Goal: Transaction & Acquisition: Book appointment/travel/reservation

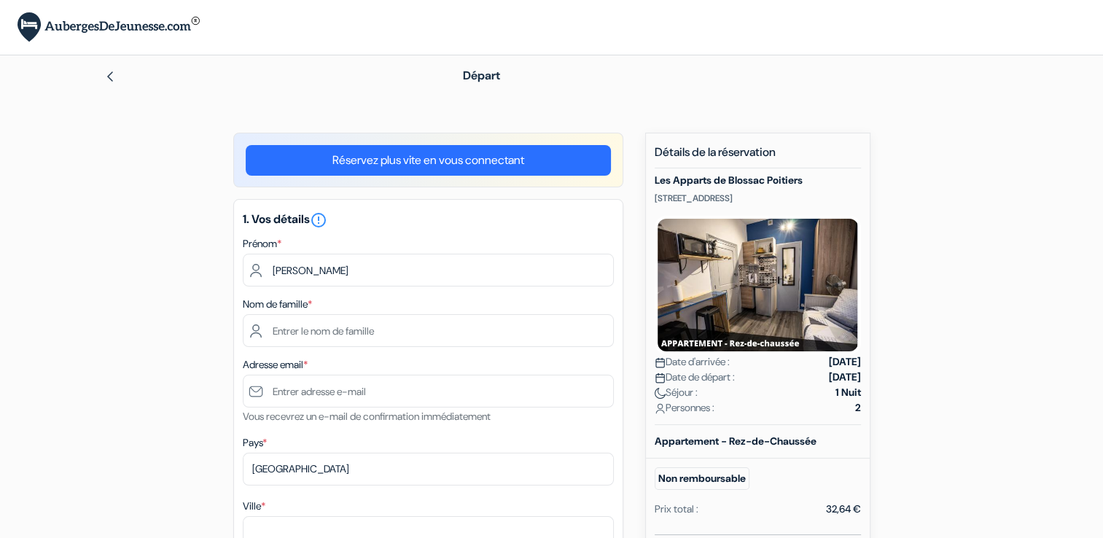
type input "[PERSON_NAME]"
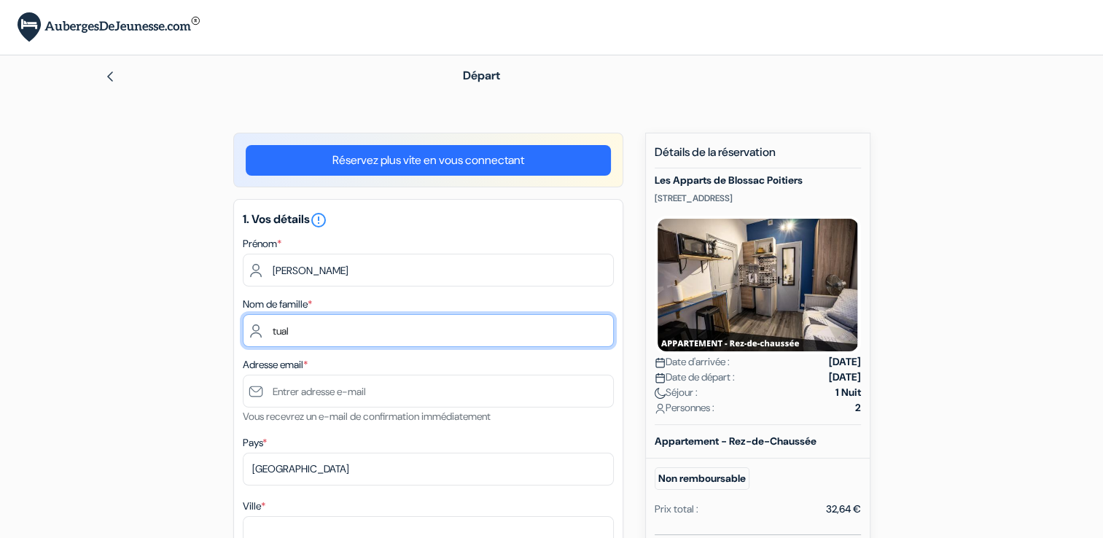
type input "tual"
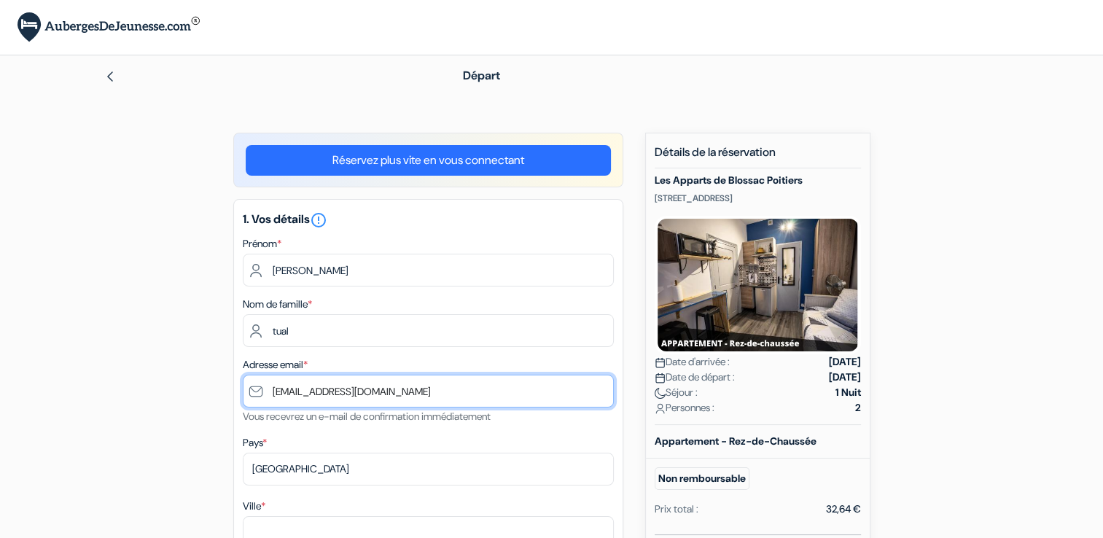
type input "[EMAIL_ADDRESS][DOMAIN_NAME]"
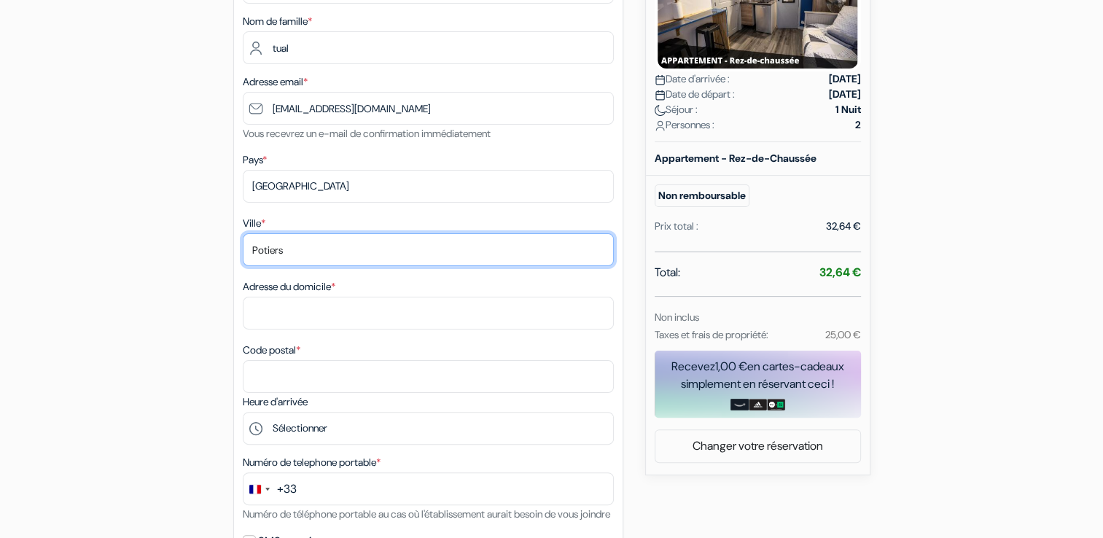
scroll to position [289, 0]
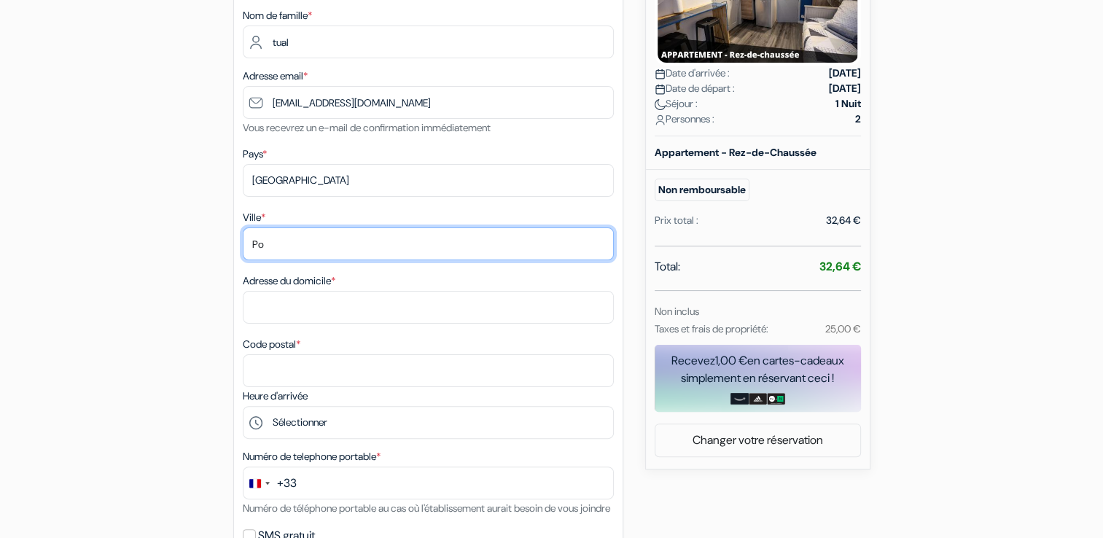
type input "P"
type input "Beaumont de lomagne"
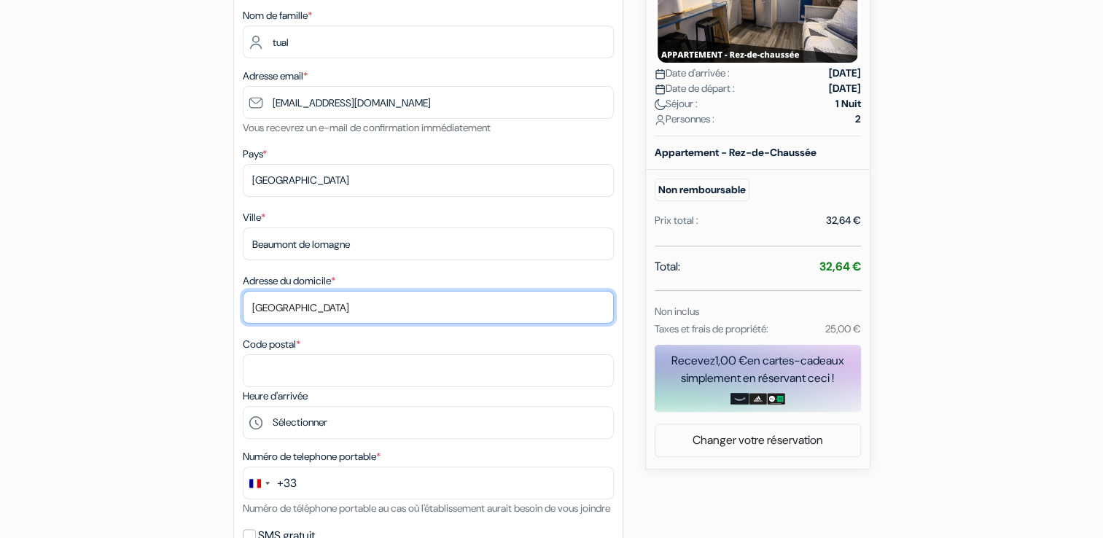
type input "[GEOGRAPHIC_DATA]"
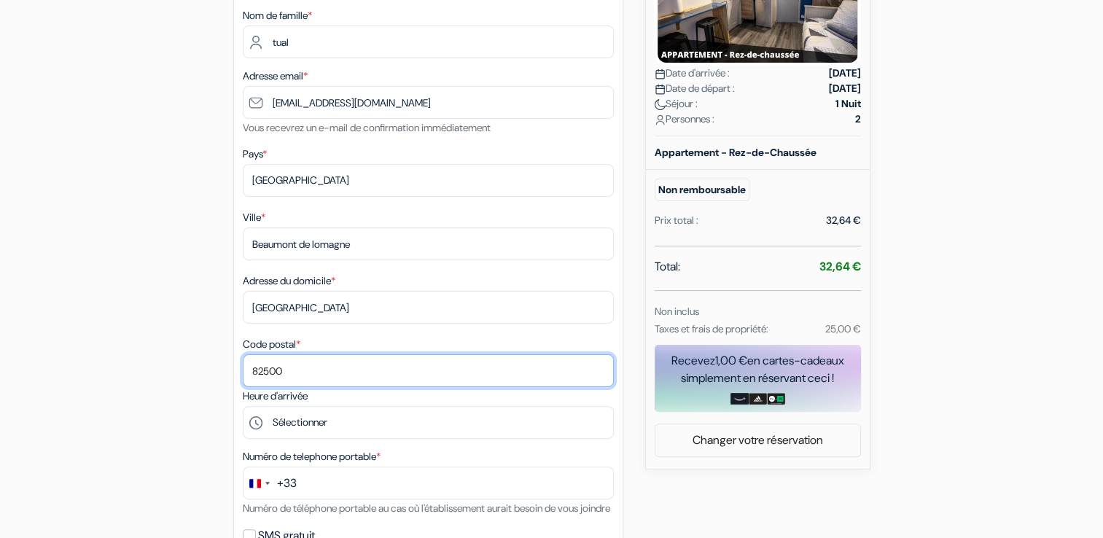
type input "82500"
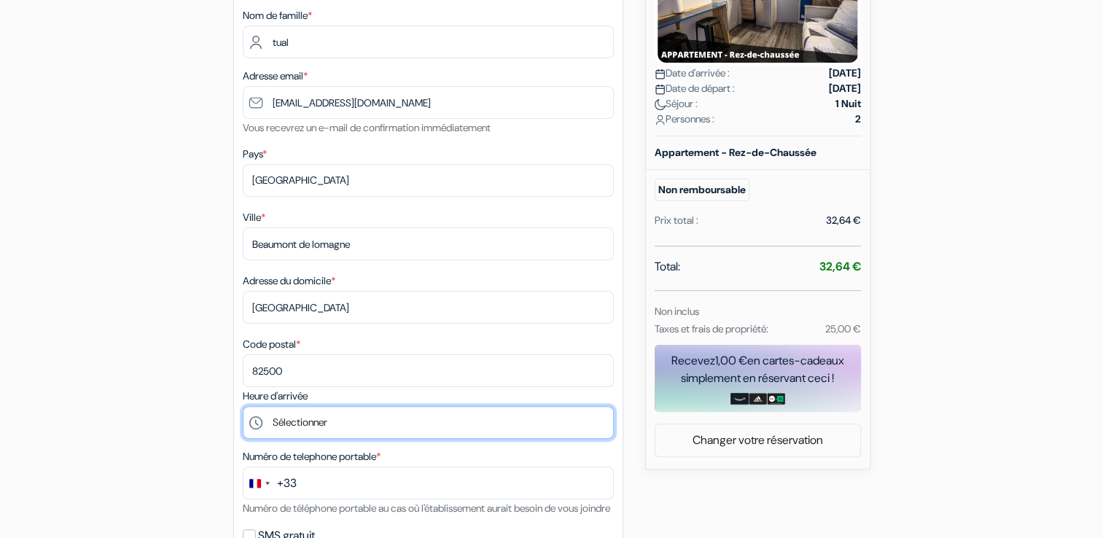
click at [433, 424] on select "Sélectionner 17:00 18:00 19:00 20:00 21:00 22:00 23:00 0:00" at bounding box center [428, 422] width 371 height 33
click at [243, 408] on select "Sélectionner 17:00 18:00 19:00 20:00 21:00 22:00 23:00 0:00" at bounding box center [428, 422] width 371 height 33
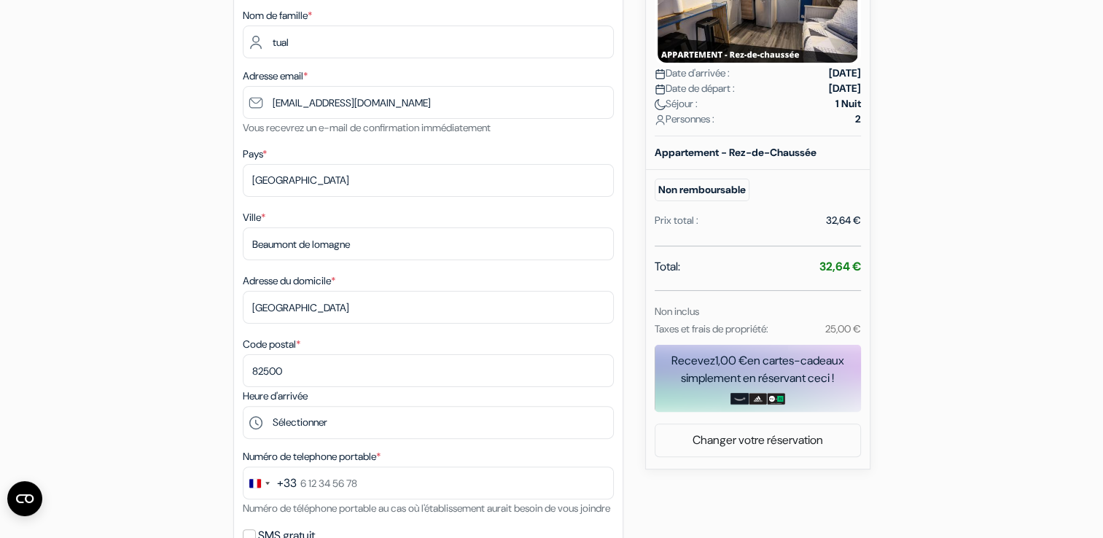
click at [355, 397] on div "Heure d'arrivée Sélectionner 17:00 18:00 19:00 20:00 21:00 22:00 23:00 0:00" at bounding box center [428, 413] width 371 height 52
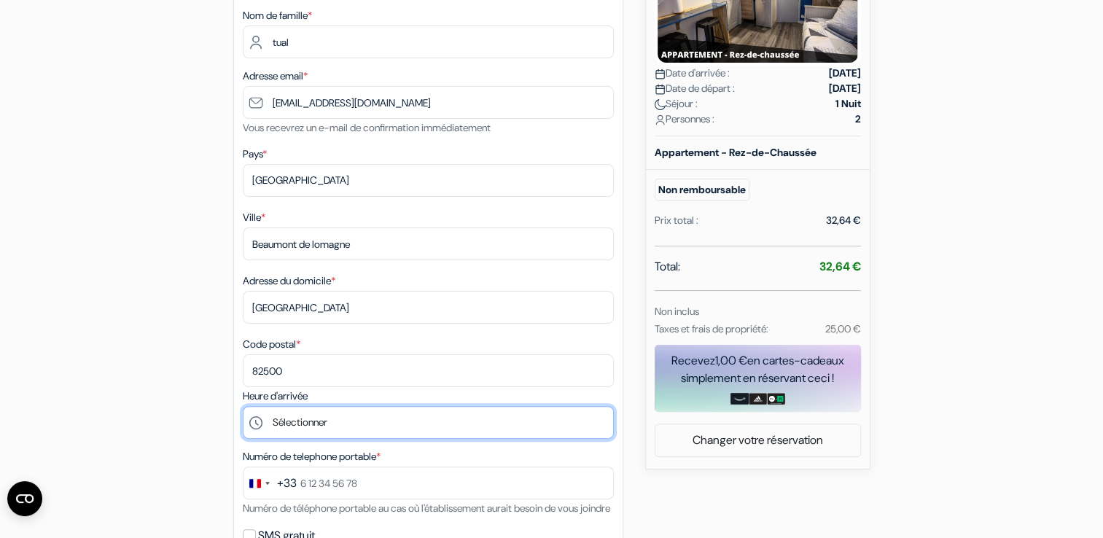
click at [324, 426] on select "Sélectionner 17:00 18:00 19:00 20:00 21:00 22:00 23:00 0:00" at bounding box center [428, 422] width 371 height 33
